Goal: Task Accomplishment & Management: Manage account settings

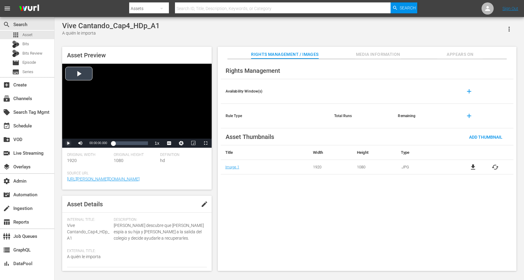
click at [68, 143] on span "Video Player" at bounding box center [68, 143] width 0 height 0
click at [92, 144] on div "34%" at bounding box center [94, 143] width 12 height 1
click at [89, 143] on div "Volume Level" at bounding box center [88, 143] width 1 height 1
click at [170, 123] on span "english" at bounding box center [169, 121] width 12 height 4
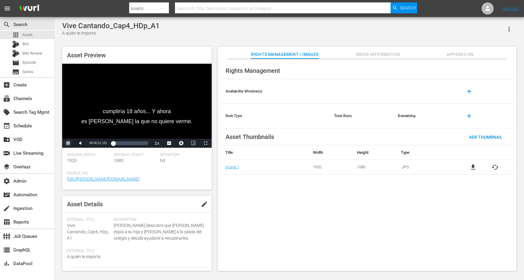
click at [68, 143] on span "Video Player" at bounding box center [68, 143] width 0 height 0
click at [447, 50] on button "Appears On" at bounding box center [459, 53] width 45 height 12
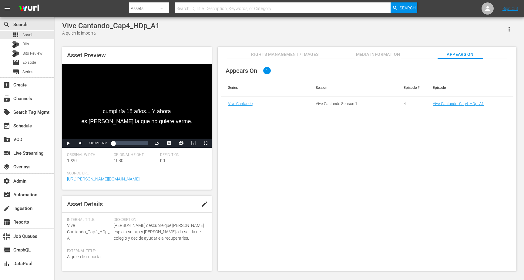
click at [445, 106] on td "Vive Cantando_Cap4_HDp_A1" at bounding box center [469, 103] width 88 height 15
click at [445, 105] on link "Vive Cantando_Cap4_HDp_A1" at bounding box center [458, 103] width 51 height 5
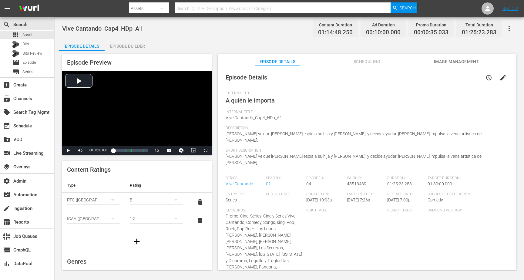
click at [369, 69] on div "Episode Details history edit" at bounding box center [367, 77] width 293 height 17
click at [369, 62] on span "Scheduling" at bounding box center [366, 62] width 45 height 8
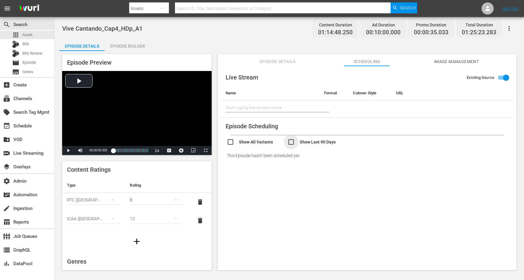
click at [316, 142] on input "checkbox" at bounding box center [317, 142] width 61 height 9
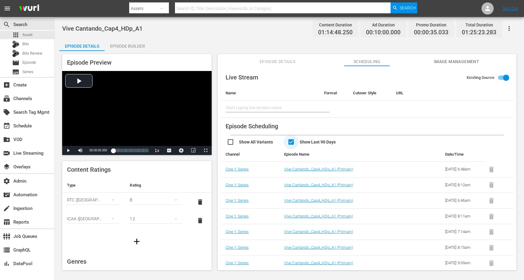
click at [316, 142] on input "checkbox" at bounding box center [317, 142] width 61 height 9
checkbox input "false"
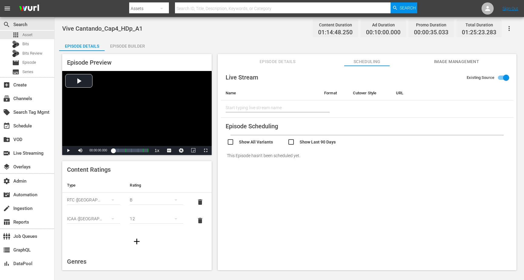
click at [111, 29] on span "Vive Cantando_Cap4_HDp_A1" at bounding box center [102, 28] width 80 height 7
copy span "Vive Cantando_Cap4_HDp_A1"
click at [44, 61] on div "movie Episode" at bounding box center [27, 63] width 54 height 8
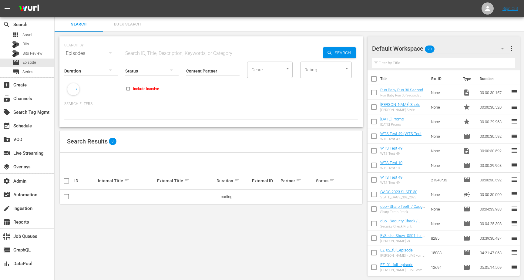
click at [159, 55] on input "text" at bounding box center [224, 53] width 200 height 15
paste input "Vive Cantando_Cap4_HDp_A1"
type input "Vive Cantando_Cap4_HDp_A1"
click at [328, 51] on icon "button" at bounding box center [329, 52] width 5 height 5
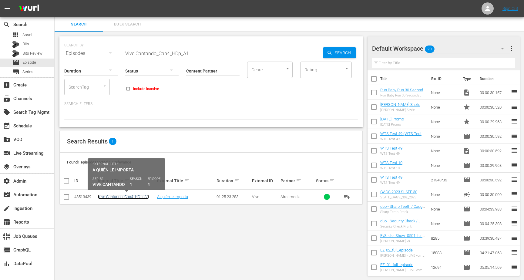
click at [141, 195] on link "Vive Cantando_Cap4_HDp_A1" at bounding box center [123, 196] width 51 height 5
